Goal: Register for event/course

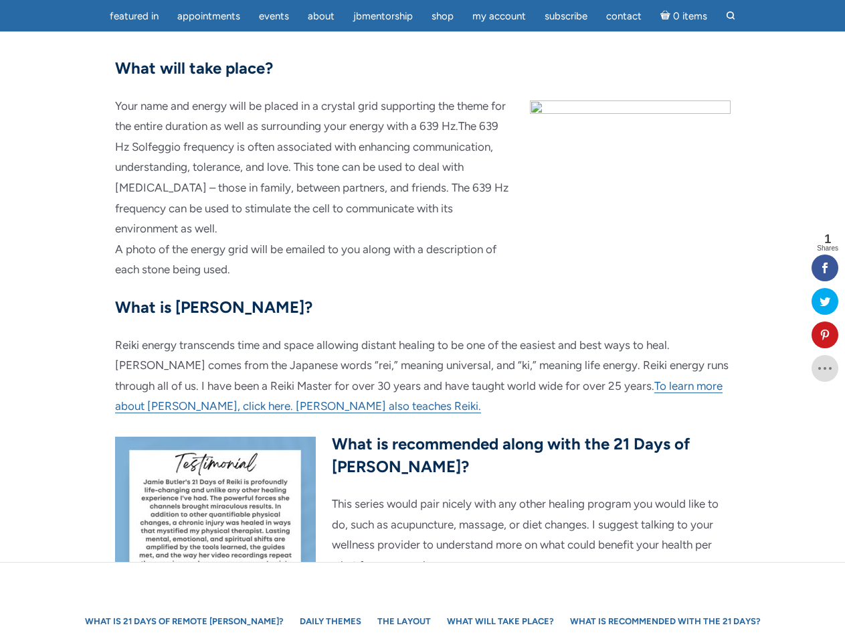
scroll to position [643, 0]
click at [422, 334] on p "Reiki energy transcends time and space allowing distant healing to be one of th…" at bounding box center [423, 375] width 616 height 82
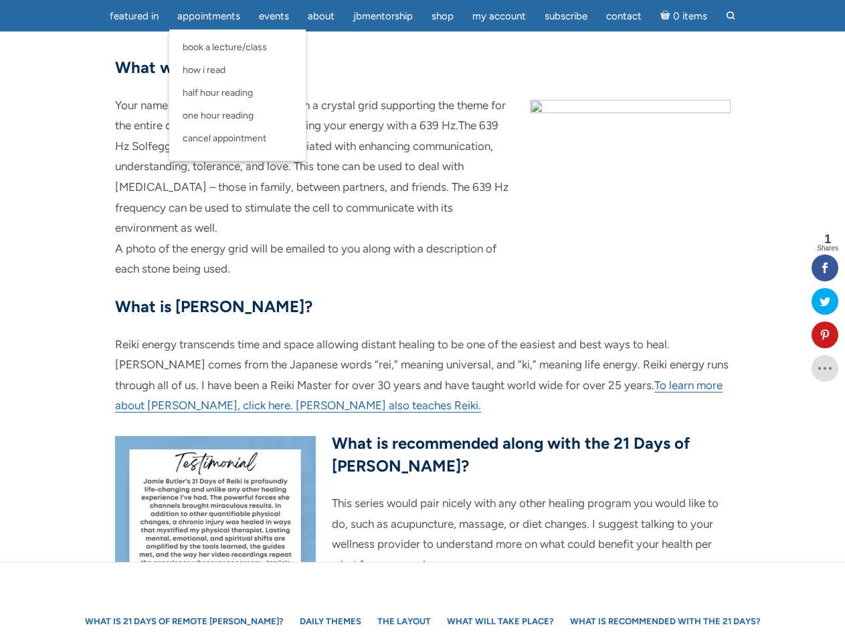
click at [209, 16] on span "Appointments" at bounding box center [208, 16] width 63 height 12
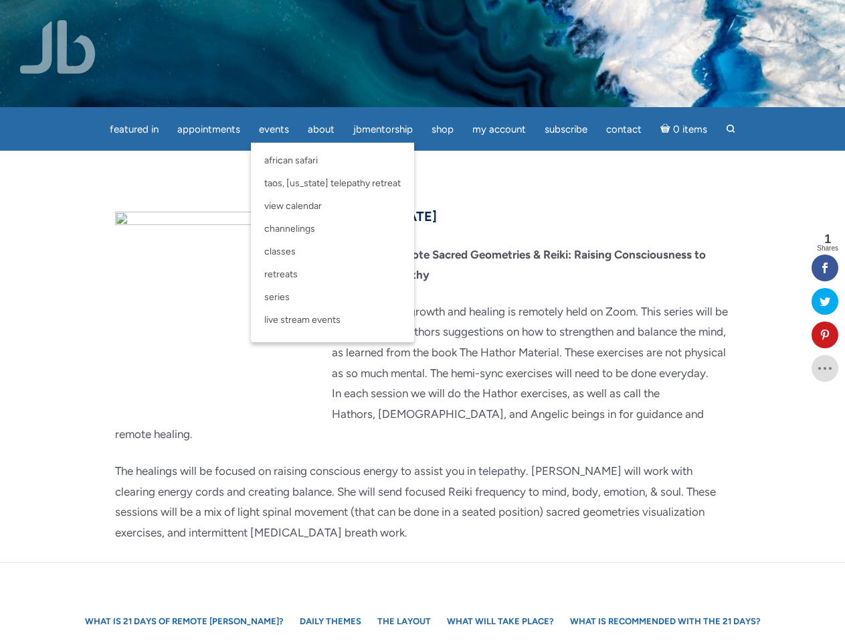
click at [274, 16] on div "featured in featured in Memes Appointments Book a Lecture/Class How I Read Half…" at bounding box center [422, 10] width 845 height 21
click at [321, 16] on div "featured in featured in Memes Appointments Book a Lecture/Class How I Read Half…" at bounding box center [422, 10] width 845 height 21
click at [442, 16] on div "featured in featured in Memes Appointments Book a Lecture/Class How I Read Half…" at bounding box center [422, 10] width 845 height 21
click at [499, 16] on div "featured in featured in Memes Appointments Book a Lecture/Class How I Read Half…" at bounding box center [422, 10] width 845 height 21
click at [825, 335] on icon at bounding box center [825, 334] width 27 height 11
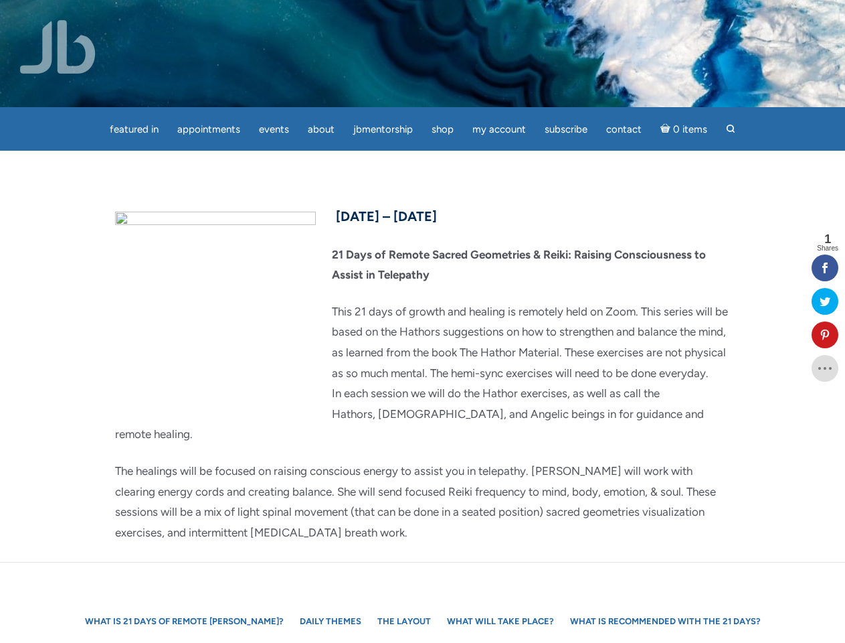
scroll to position [167, 0]
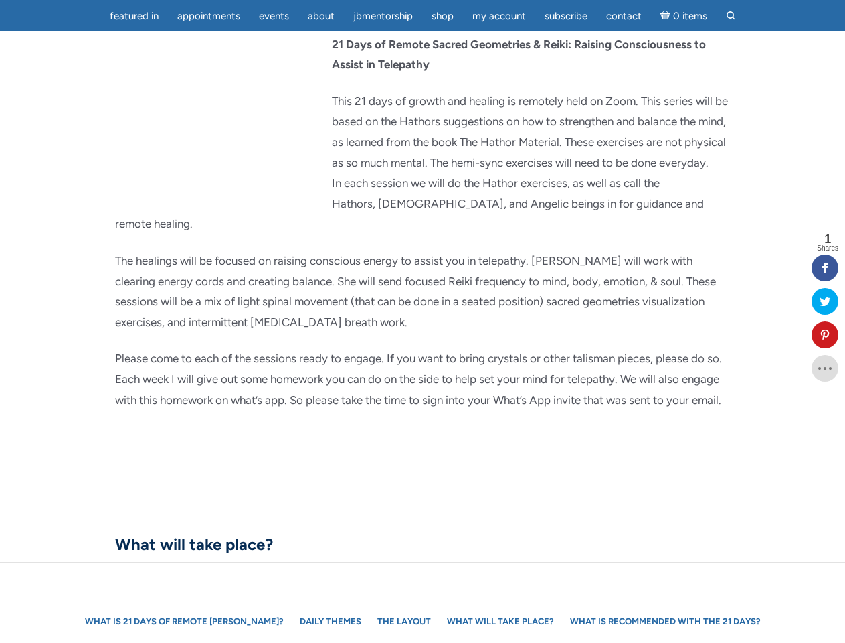
click at [422, 321] on div "[DATE] – [DATE] 21 Days of Remote Sacred Geometries & Reiki: Raising Consciousn…" at bounding box center [423, 210] width 636 height 432
click at [209, 16] on span "Appointments" at bounding box center [208, 16] width 63 height 12
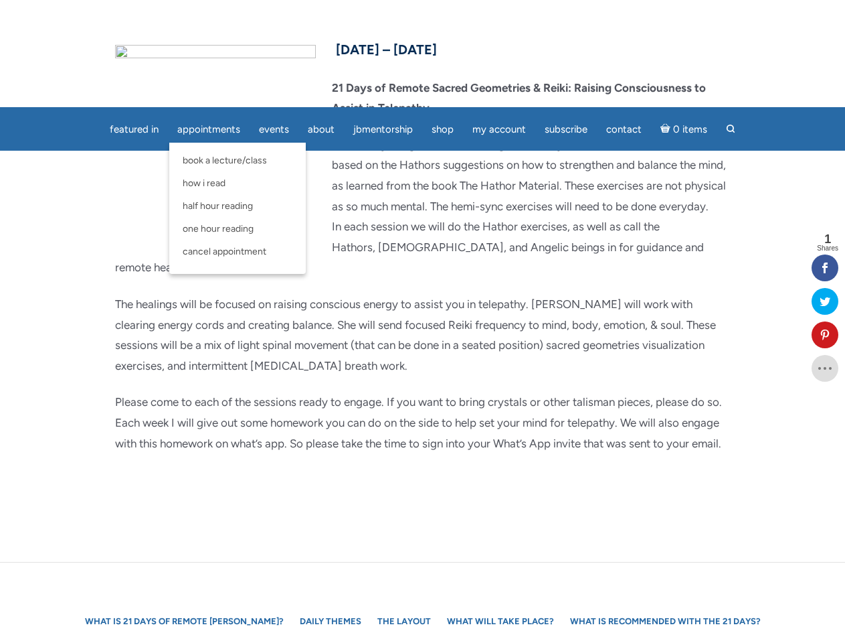
click at [274, 123] on span "Events" at bounding box center [274, 129] width 30 height 12
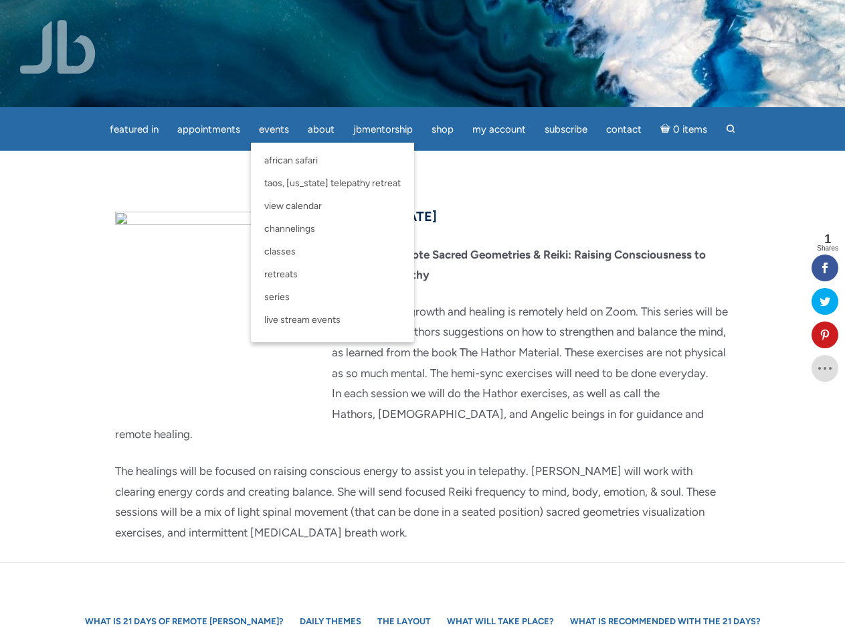
click at [321, 16] on div "featured in featured in Memes Appointments Book a Lecture/Class How I Read Half…" at bounding box center [422, 10] width 845 height 21
click at [442, 16] on div "featured in featured in Memes Appointments Book a Lecture/Class How I Read Half…" at bounding box center [422, 10] width 845 height 21
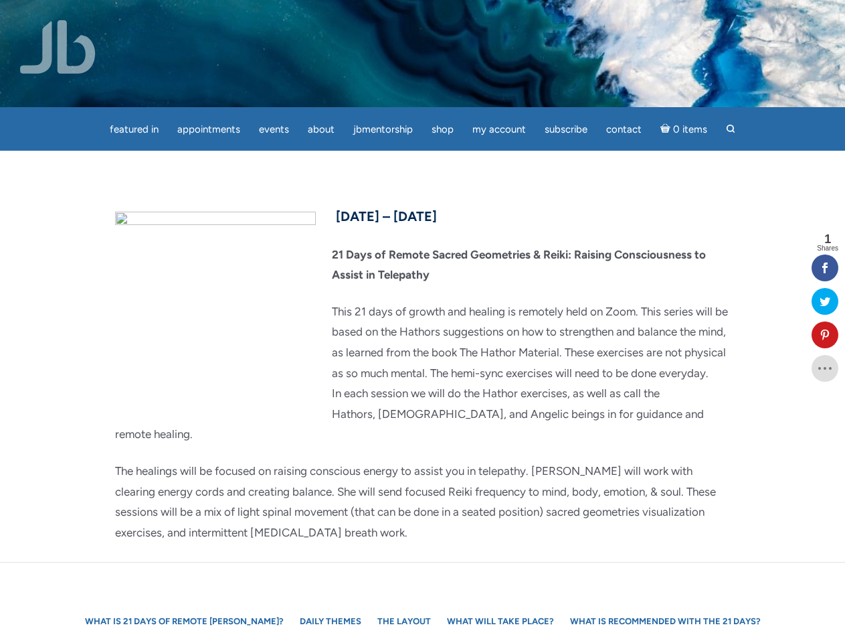
click at [499, 16] on div "featured in featured in Memes Appointments Book a Lecture/Class How I Read Half…" at bounding box center [422, 10] width 845 height 21
click at [825, 335] on icon at bounding box center [825, 334] width 27 height 11
